Goal: Information Seeking & Learning: Check status

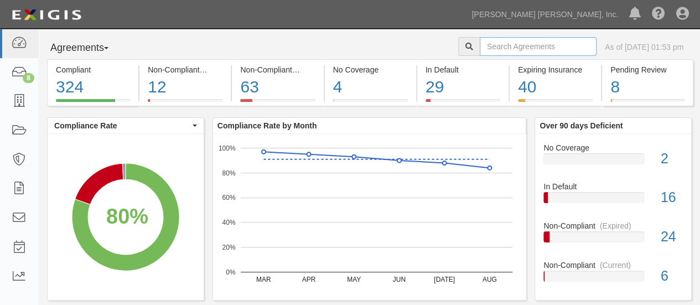
drag, startPoint x: 0, startPoint y: 0, endPoint x: 502, endPoint y: 45, distance: 503.7
click at [502, 45] on input "text" at bounding box center [538, 46] width 117 height 19
type input "hwt"
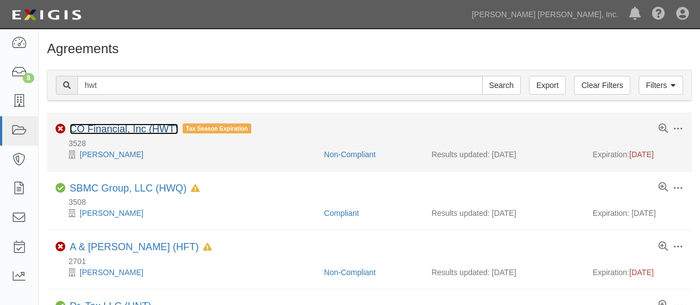
click at [153, 132] on link "CO Financial, Inc (HWT)" at bounding box center [124, 128] width 108 height 11
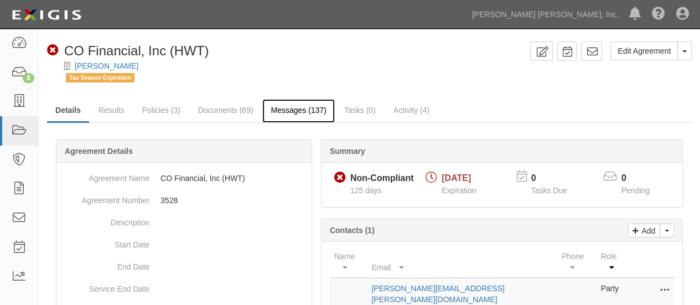
click at [295, 114] on link "Messages (137)" at bounding box center [298, 111] width 72 height 24
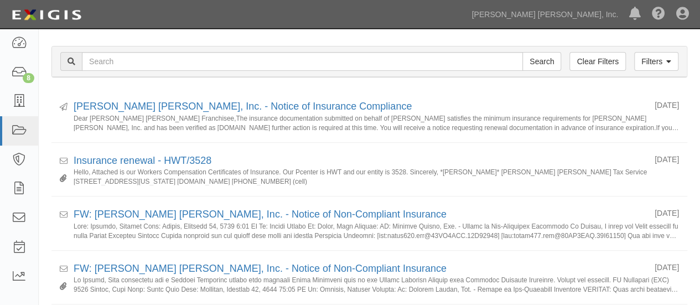
scroll to position [111, 0]
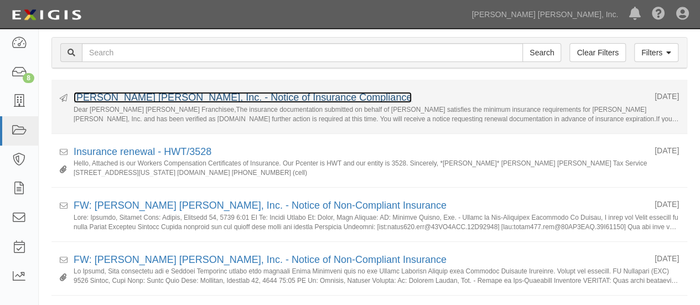
click at [287, 97] on link "Jackson Hewitt, Inc. - Notice of Insurance Compliance" at bounding box center [243, 97] width 338 height 11
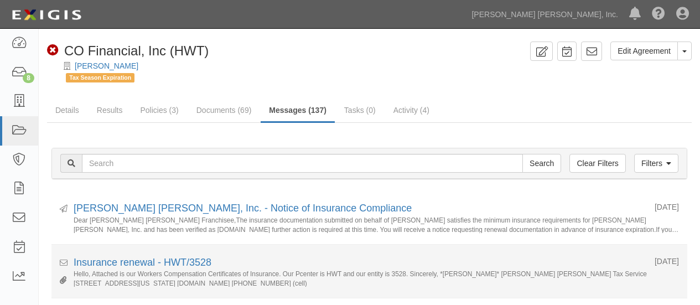
scroll to position [111, 0]
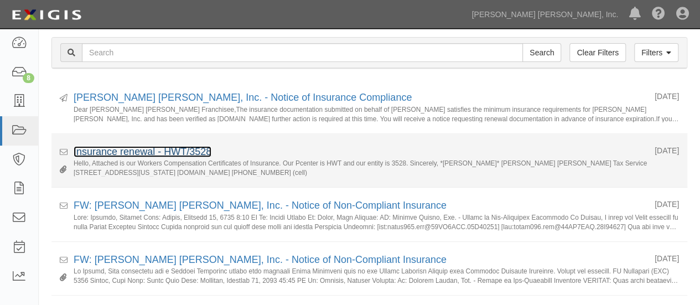
click at [175, 153] on link "Insurance renewal - HWT/3528" at bounding box center [143, 151] width 138 height 11
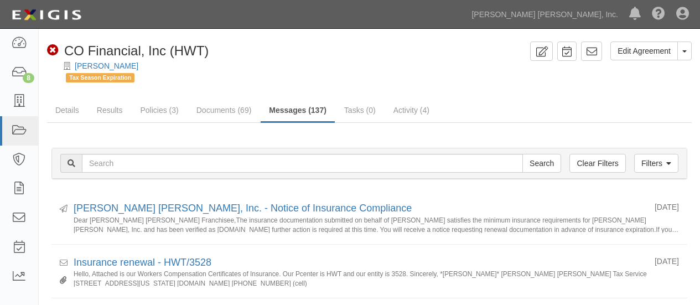
scroll to position [111, 0]
